Goal: Transaction & Acquisition: Subscribe to service/newsletter

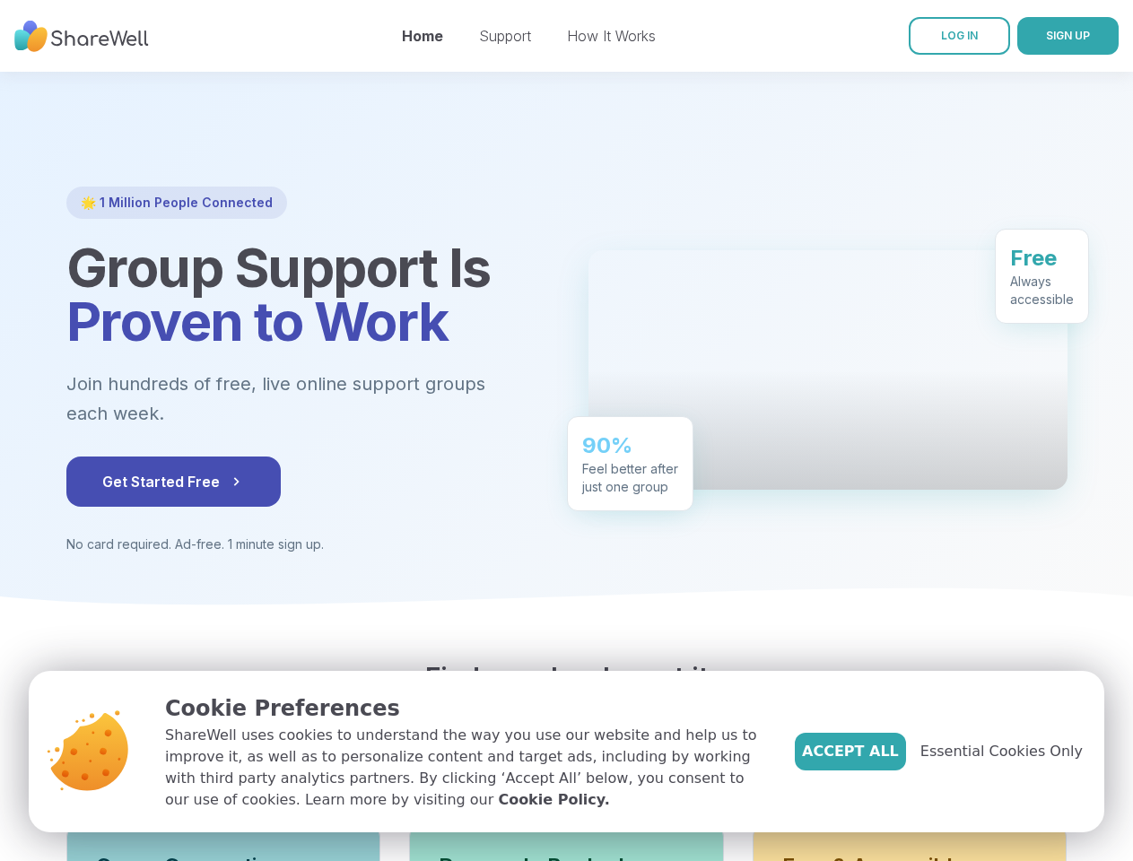
click at [567, 431] on div "90% Feel better after just one group" at bounding box center [630, 463] width 127 height 95
click at [1046, 36] on span "SIGN UP" at bounding box center [1068, 35] width 44 height 13
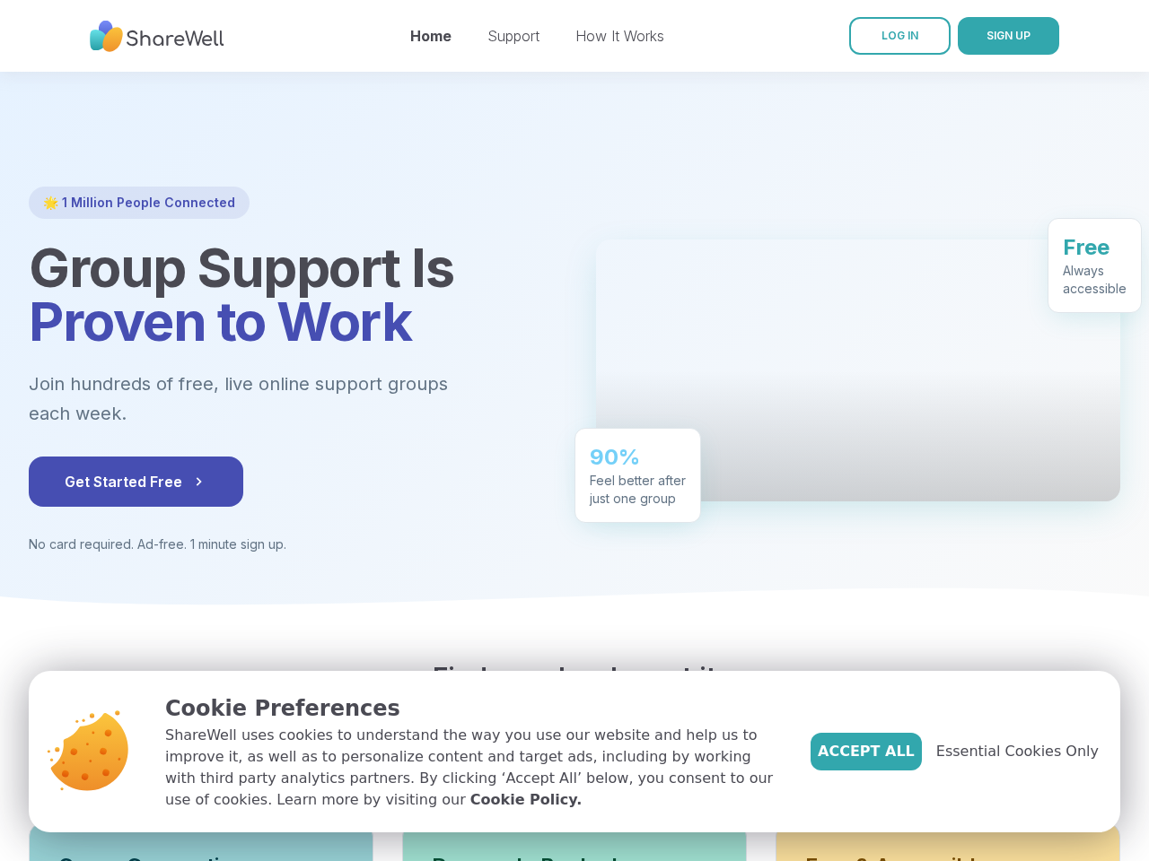
click at [135, 482] on span "Get Started Free" at bounding box center [136, 482] width 143 height 22
click at [1012, 752] on span "Essential Cookies Only" at bounding box center [1017, 752] width 162 height 22
